Goal: Use online tool/utility: Utilize a website feature to perform a specific function

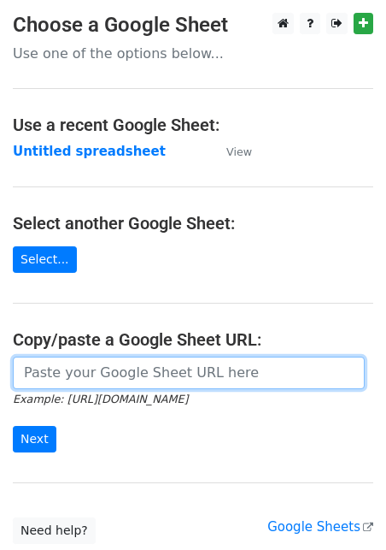
click at [97, 382] on input "url" at bounding box center [189, 373] width 352 height 32
paste input "[URL][DOMAIN_NAME]"
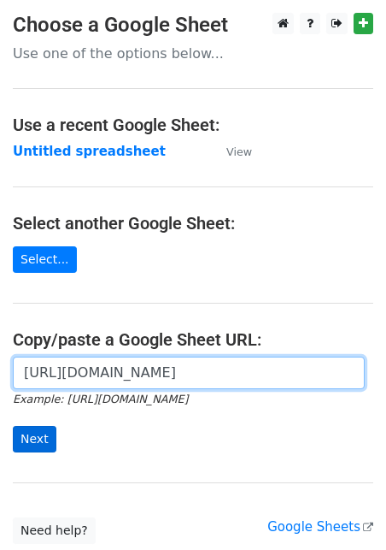
type input "[URL][DOMAIN_NAME]"
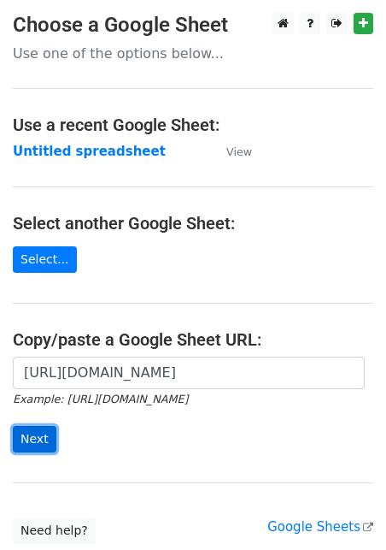
click at [27, 442] on input "Next" at bounding box center [35, 439] width 44 height 27
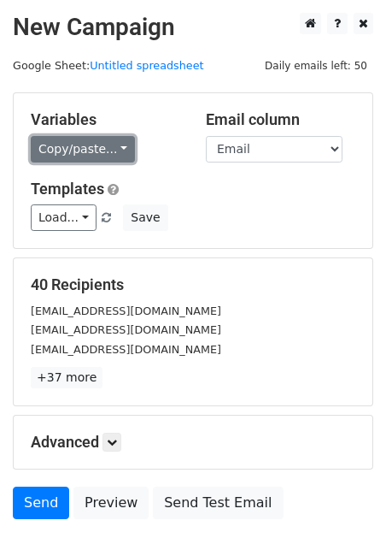
click at [99, 153] on link "Copy/paste..." at bounding box center [83, 149] width 104 height 27
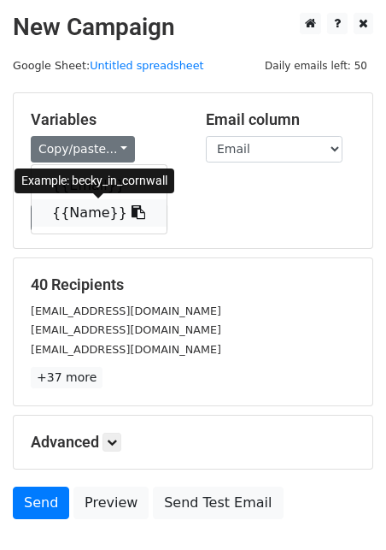
click at [80, 209] on link "{{Name}}" at bounding box center [99, 212] width 135 height 27
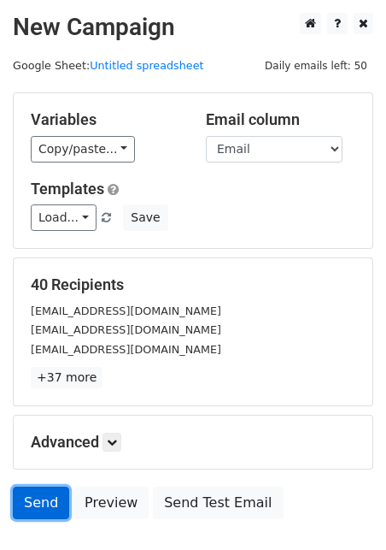
click at [33, 502] on link "Send" at bounding box center [41, 503] width 56 height 32
